Goal: Register for event/course

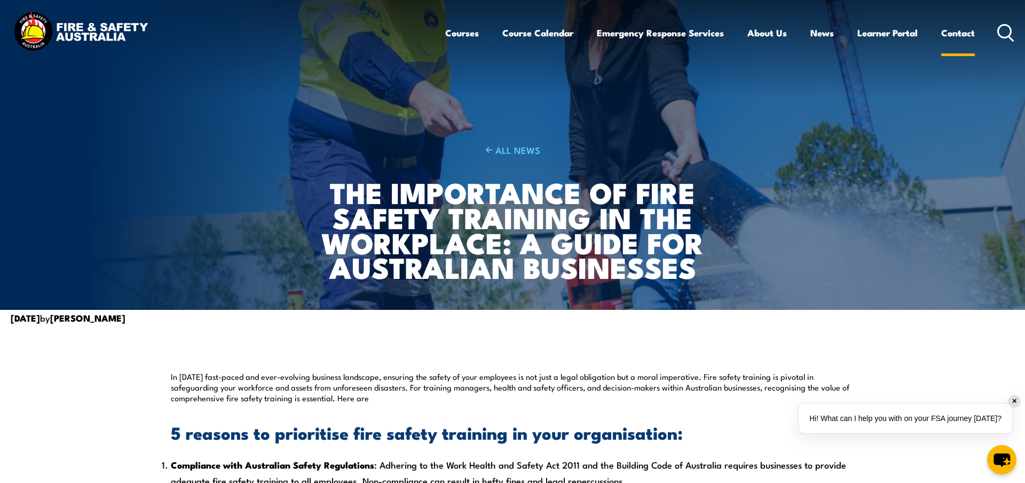
click at [954, 35] on link "Contact" at bounding box center [959, 33] width 34 height 28
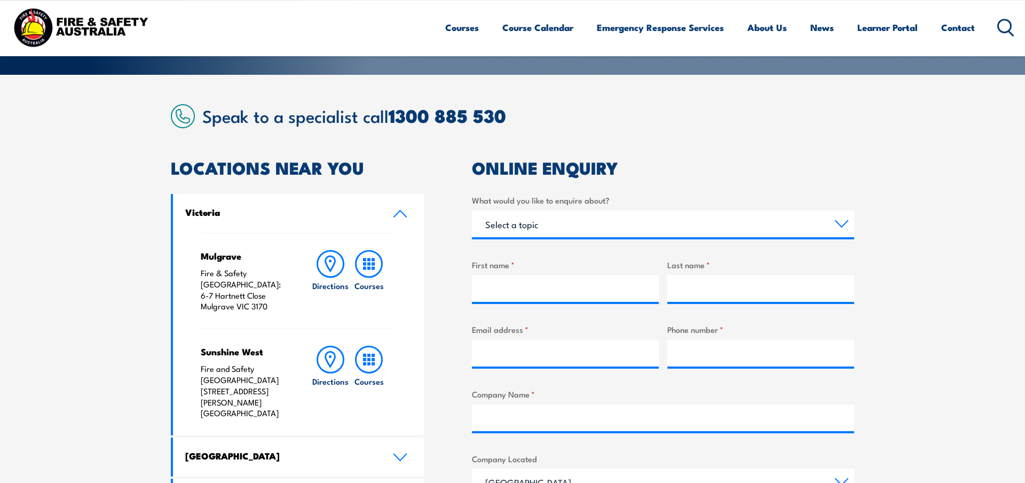
scroll to position [272, 0]
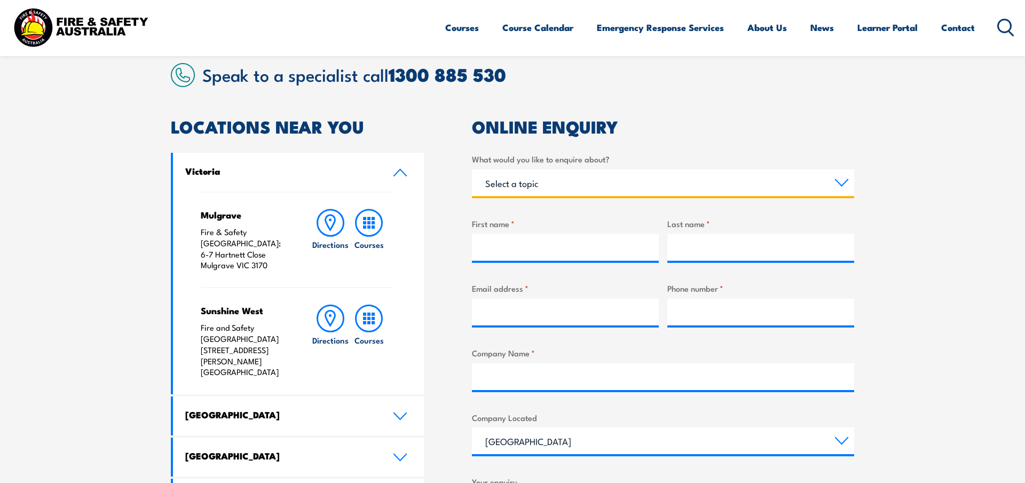
click at [472, 169] on select "Select a topic Training Emergency Response Services General Enquiry" at bounding box center [663, 182] width 382 height 27
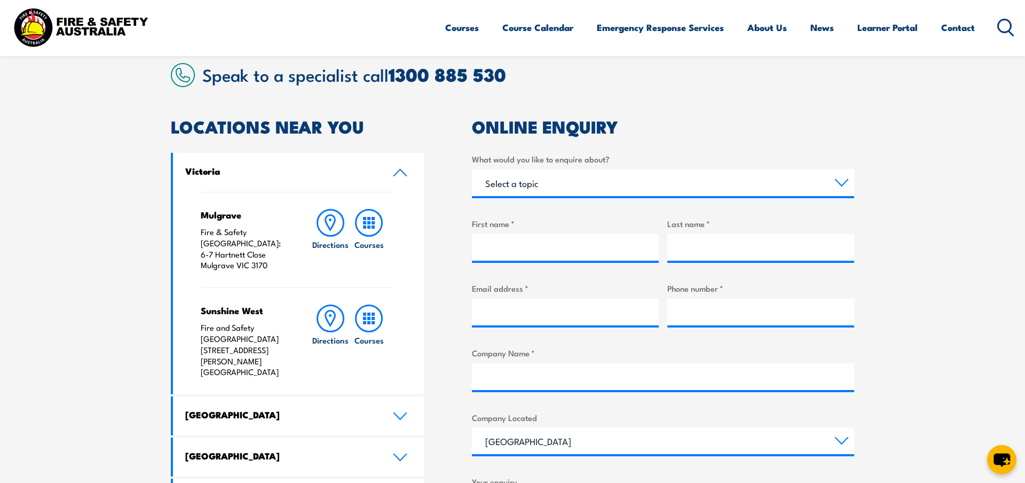
click at [753, 114] on article "Speak to a specialist call 1300 885 530 LOCATIONS NEAR YOU Victoria Mulgrave Fi…" at bounding box center [513, 372] width 684 height 619
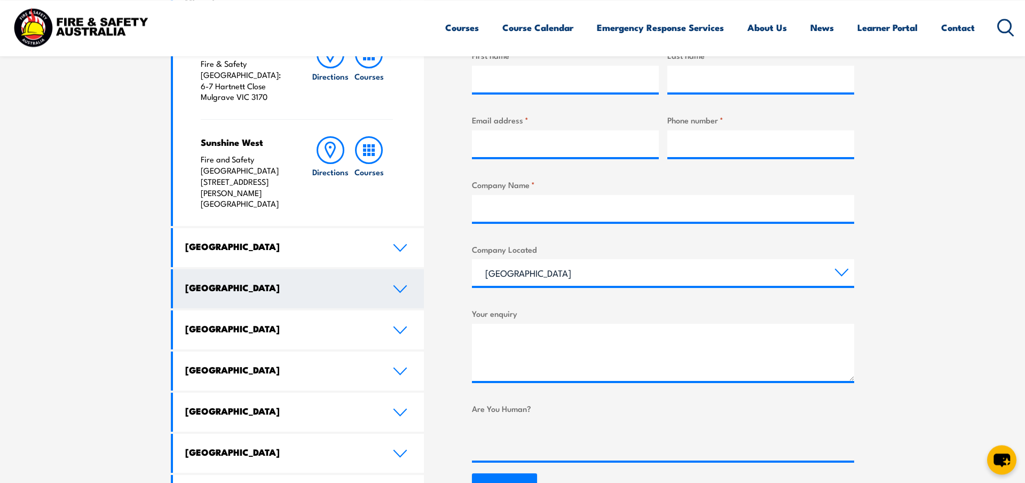
scroll to position [490, 0]
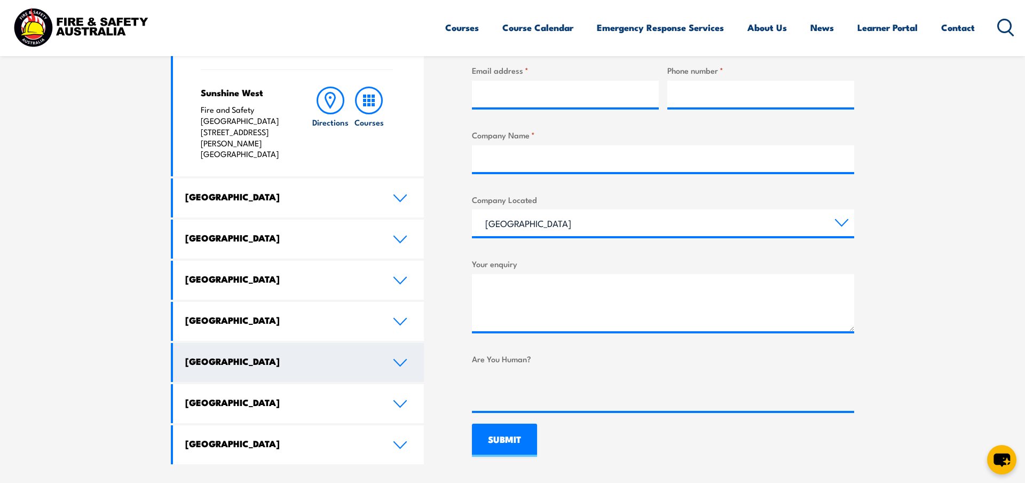
click at [278, 343] on link "Australian Capital Territory" at bounding box center [298, 362] width 251 height 39
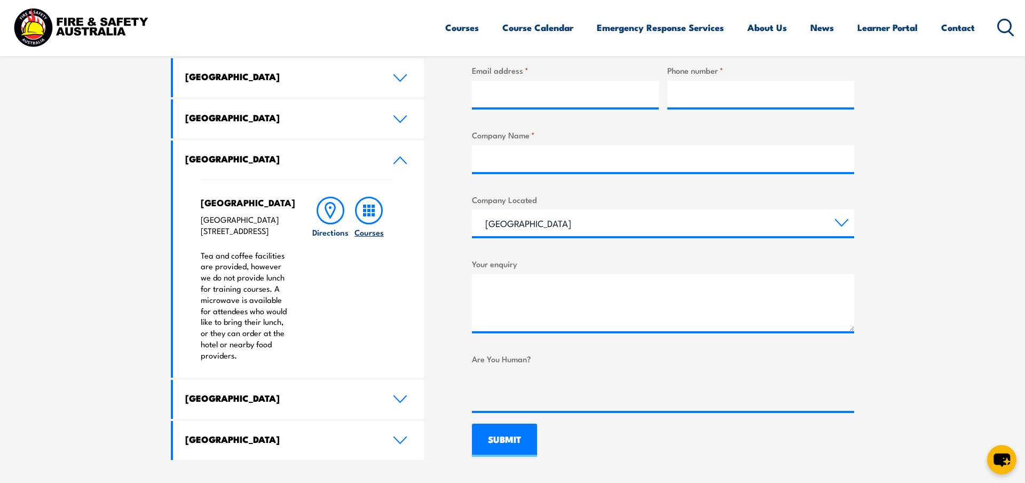
click at [375, 207] on icon at bounding box center [369, 211] width 28 height 28
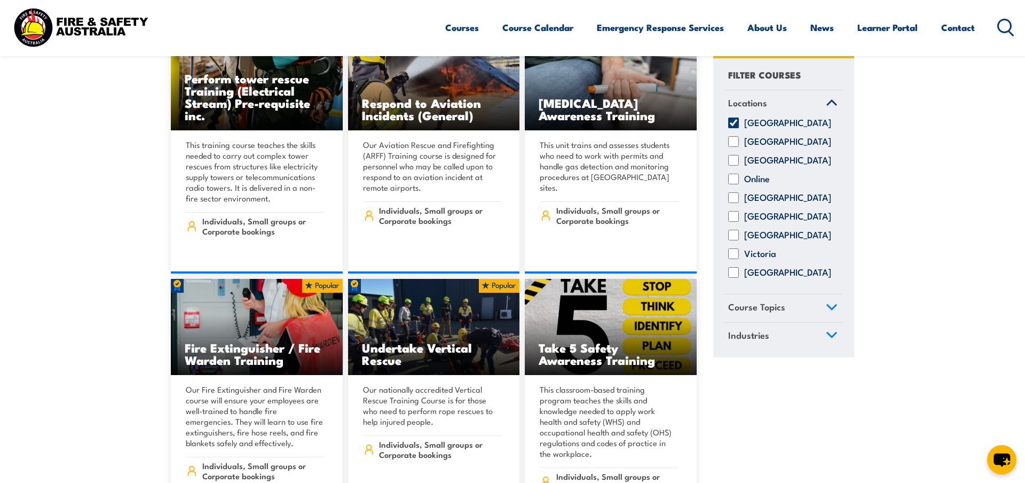
scroll to position [2615, 0]
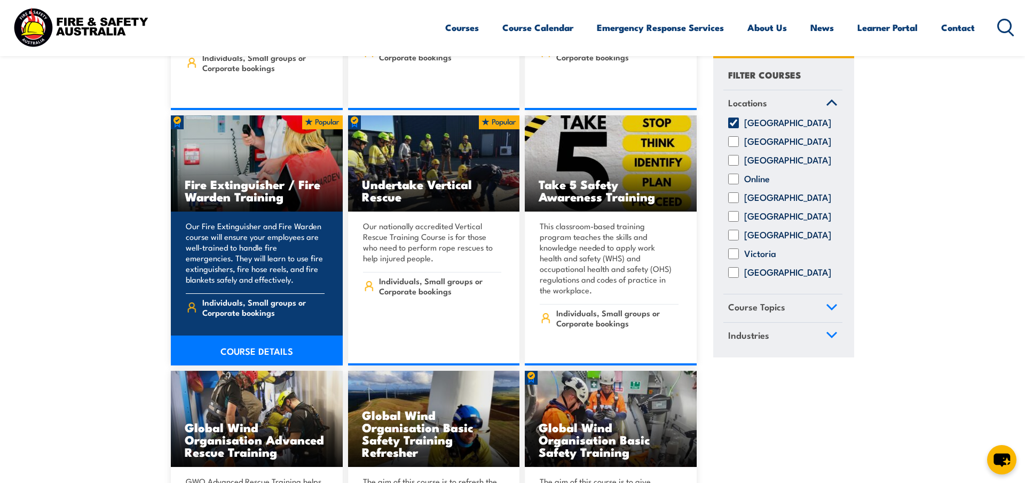
click at [228, 335] on link "COURSE DETAILS" at bounding box center [257, 350] width 172 height 30
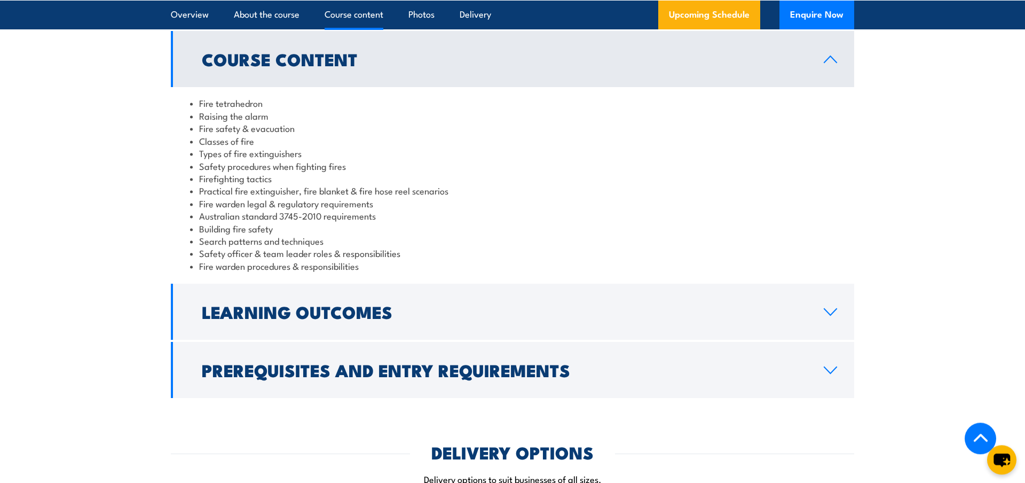
scroll to position [981, 0]
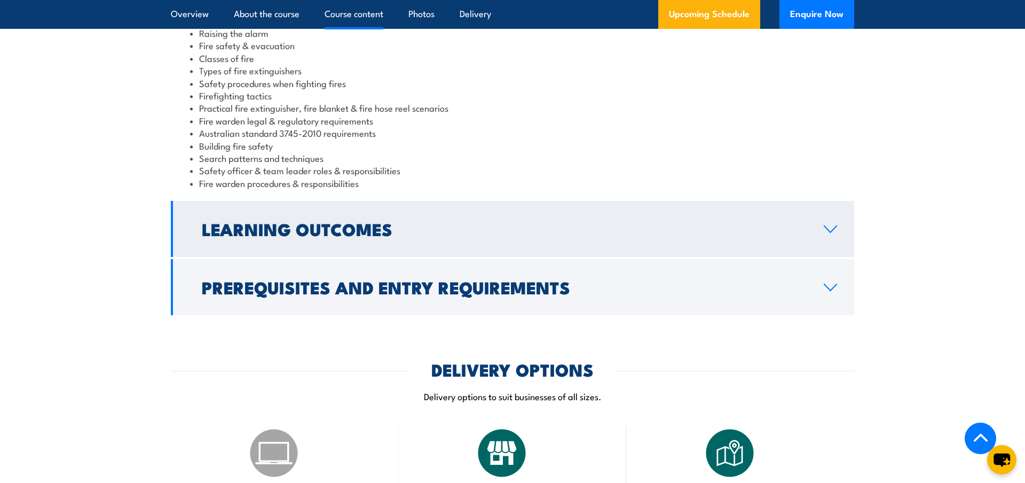
click at [371, 236] on h2 "Learning Outcomes" at bounding box center [504, 228] width 605 height 15
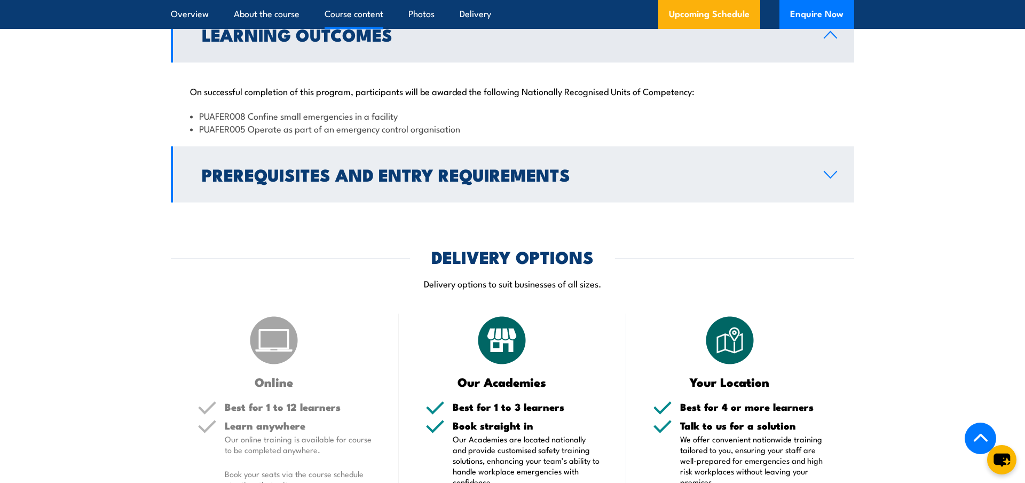
click at [277, 169] on h2 "Prerequisites and Entry Requirements" at bounding box center [504, 174] width 605 height 15
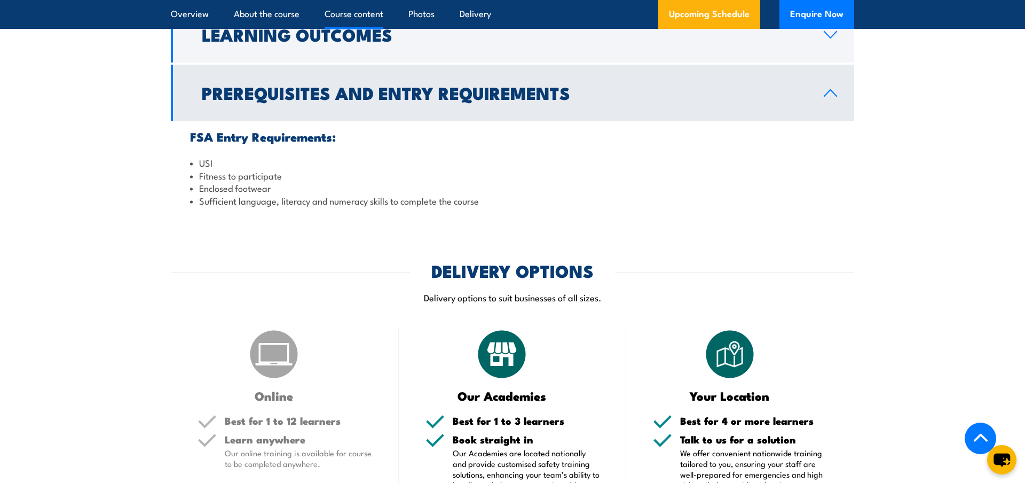
click at [300, 100] on h2 "Prerequisites and Entry Requirements" at bounding box center [504, 92] width 605 height 15
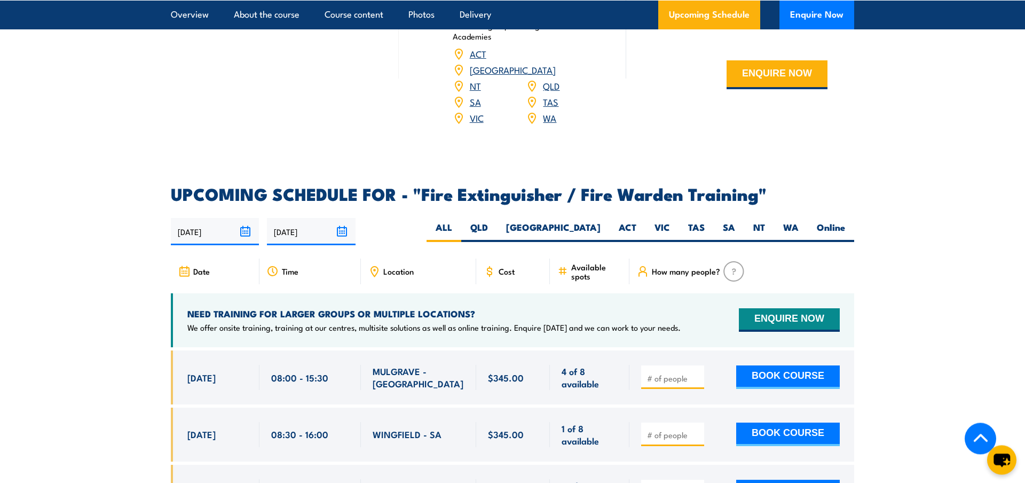
scroll to position [1362, 0]
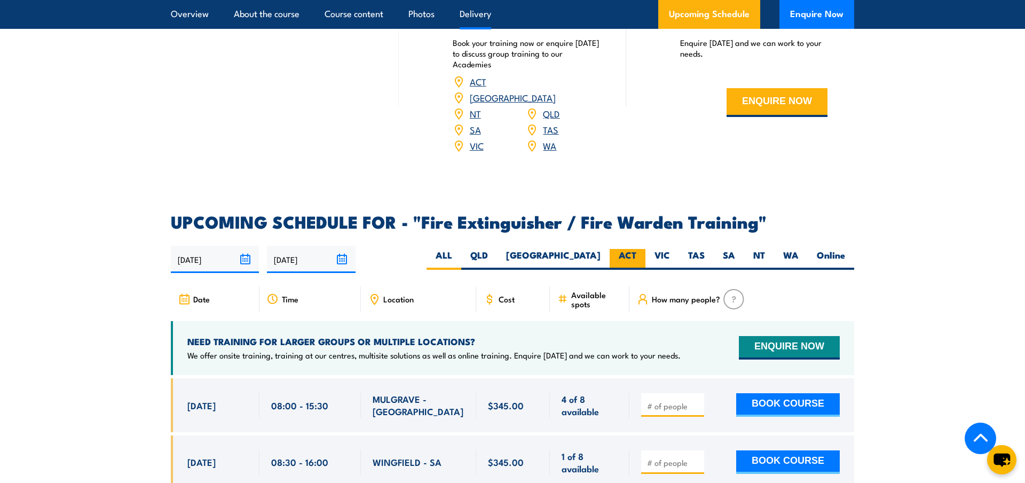
click at [632, 249] on label "ACT" at bounding box center [628, 259] width 36 height 21
click at [637, 249] on input "ACT" at bounding box center [640, 252] width 7 height 7
radio input "true"
